Goal: Check status: Check status

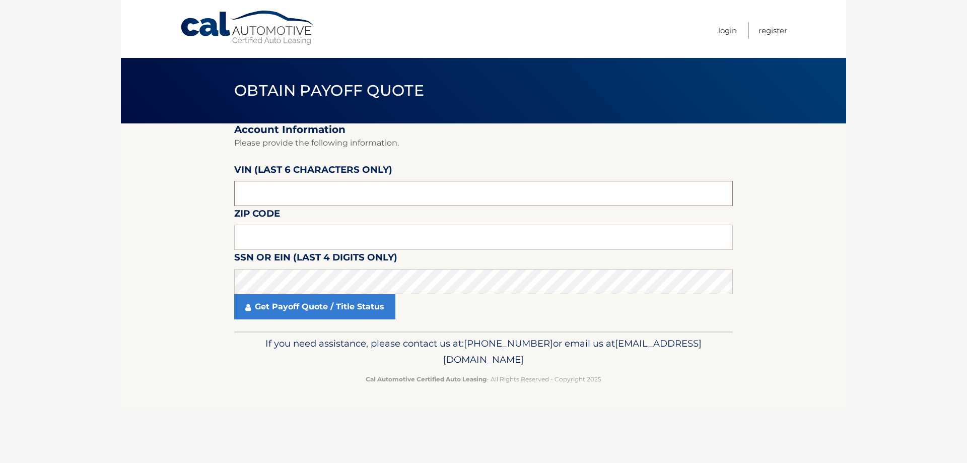
click at [315, 188] on input "text" at bounding box center [483, 193] width 499 height 25
type input "502899"
click at [322, 231] on input "text" at bounding box center [483, 237] width 499 height 25
type input "11596"
click at [322, 308] on link "Get Payoff Quote / Title Status" at bounding box center [314, 306] width 161 height 25
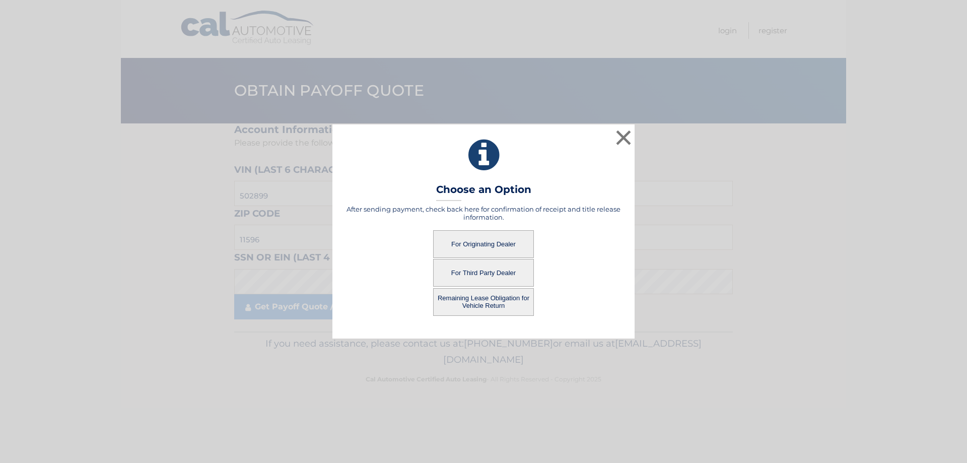
click at [500, 268] on button "For Third Party Dealer" at bounding box center [483, 273] width 101 height 28
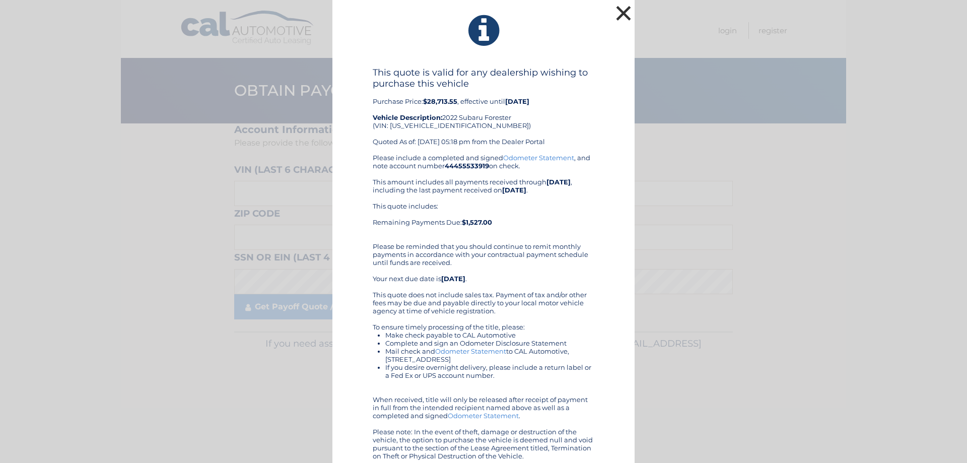
click at [621, 15] on button "×" at bounding box center [624, 13] width 20 height 20
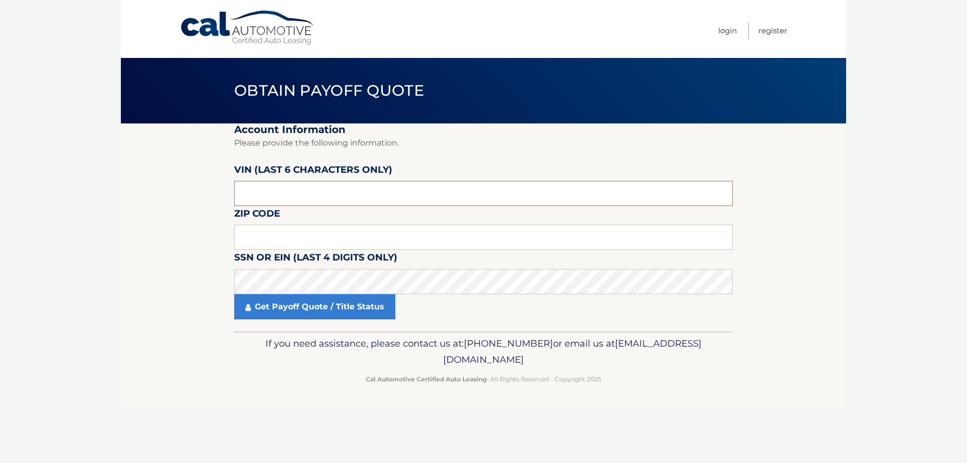
click at [331, 200] on input "text" at bounding box center [483, 193] width 499 height 25
type input "502899"
click at [340, 227] on input "text" at bounding box center [483, 237] width 499 height 25
type input "11596"
click at [328, 301] on link "Get Payoff Quote / Title Status" at bounding box center [314, 306] width 161 height 25
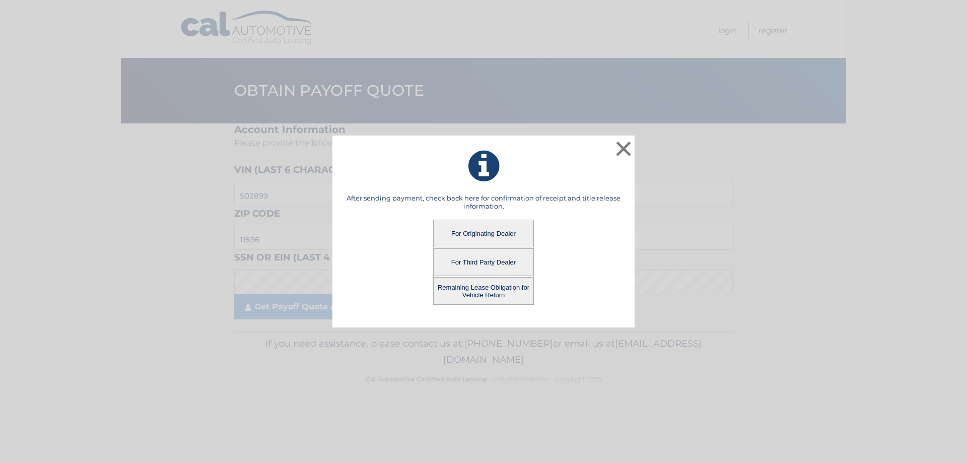
click at [483, 227] on button "For Originating Dealer" at bounding box center [483, 234] width 101 height 28
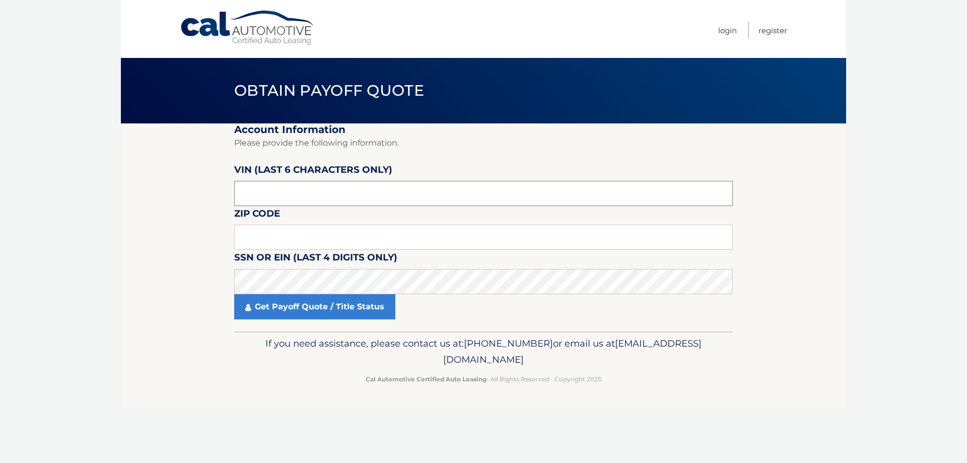
click at [313, 191] on input "text" at bounding box center [483, 193] width 499 height 25
type input "502899"
click at [302, 241] on input "text" at bounding box center [483, 237] width 499 height 25
type input "11596"
click at [311, 300] on link "Get Payoff Quote / Title Status" at bounding box center [314, 306] width 161 height 25
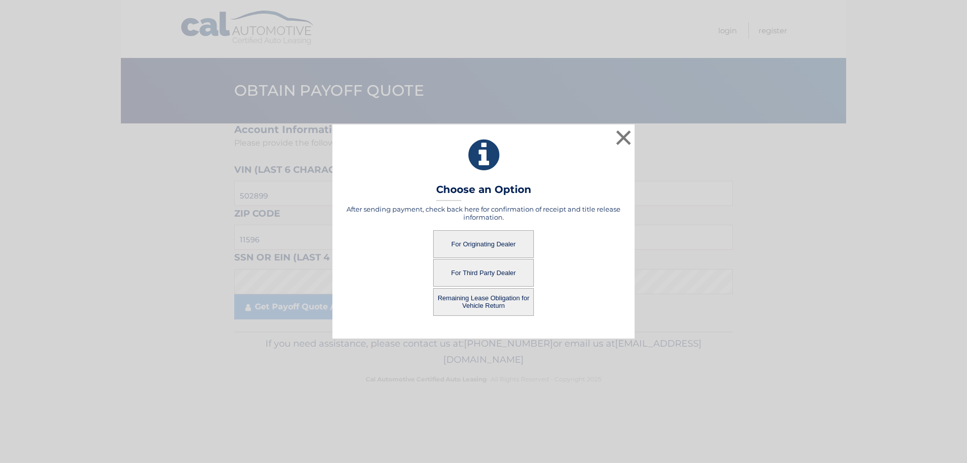
click at [461, 296] on button "Remaining Lease Obligation for Vehicle Return" at bounding box center [483, 302] width 101 height 28
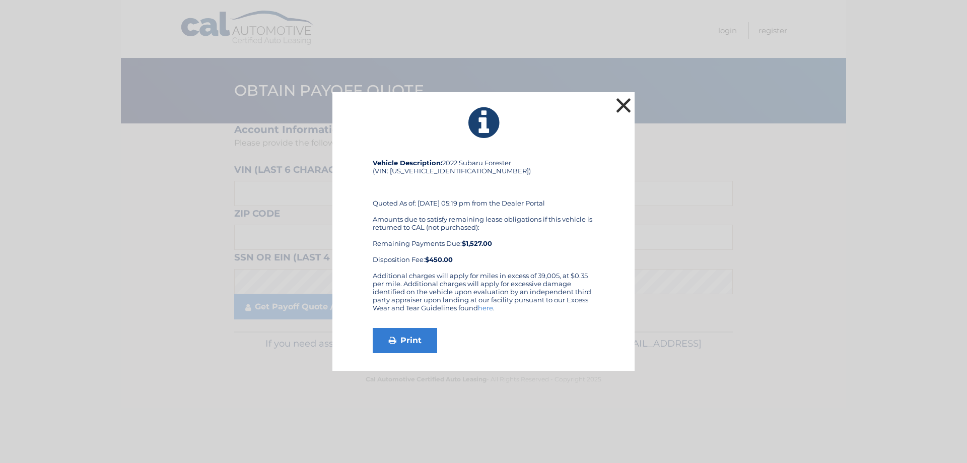
click at [629, 97] on button "×" at bounding box center [624, 105] width 20 height 20
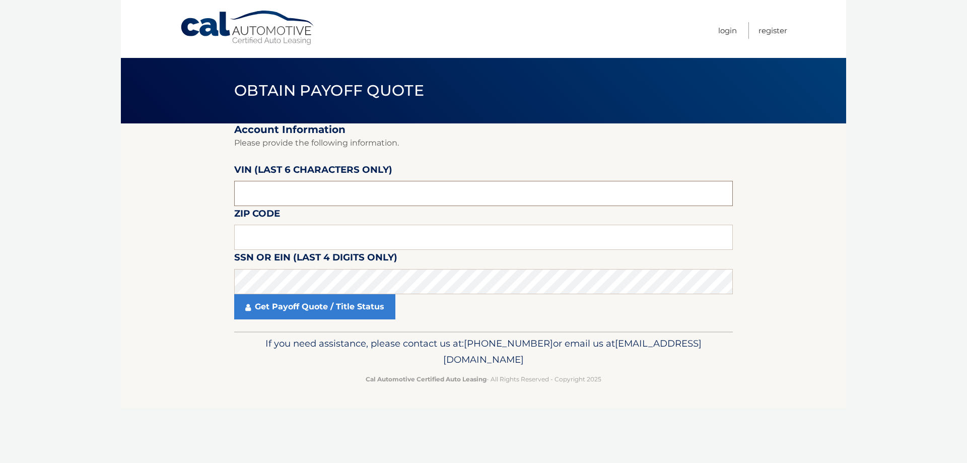
click at [308, 198] on input "text" at bounding box center [483, 193] width 499 height 25
type input "502899"
click at [312, 230] on input "text" at bounding box center [483, 237] width 499 height 25
type input "11596"
click at [315, 299] on link "Get Payoff Quote / Title Status" at bounding box center [314, 306] width 161 height 25
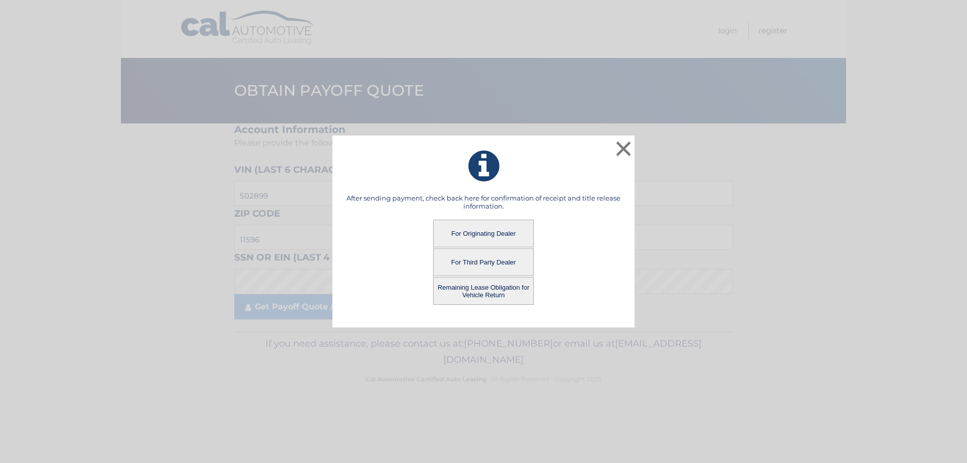
click at [458, 264] on button "For Third Party Dealer" at bounding box center [483, 262] width 101 height 28
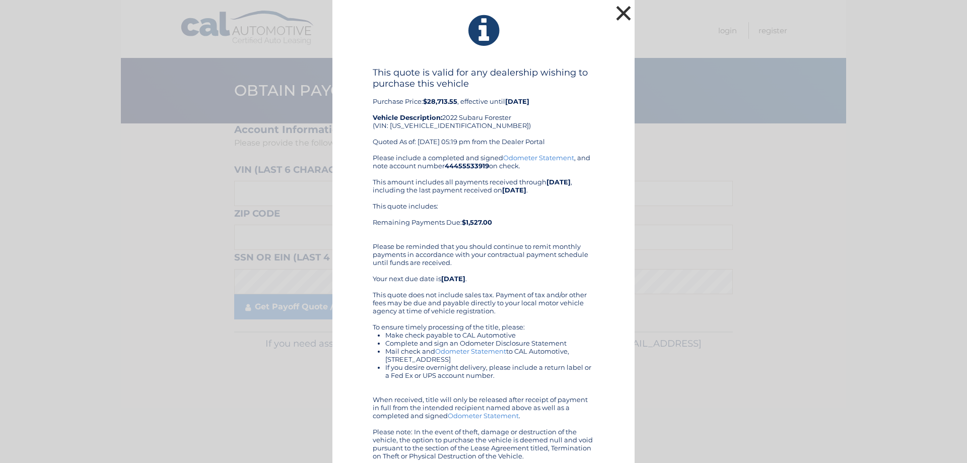
click at [615, 18] on button "×" at bounding box center [624, 13] width 20 height 20
